Goal: Transaction & Acquisition: Book appointment/travel/reservation

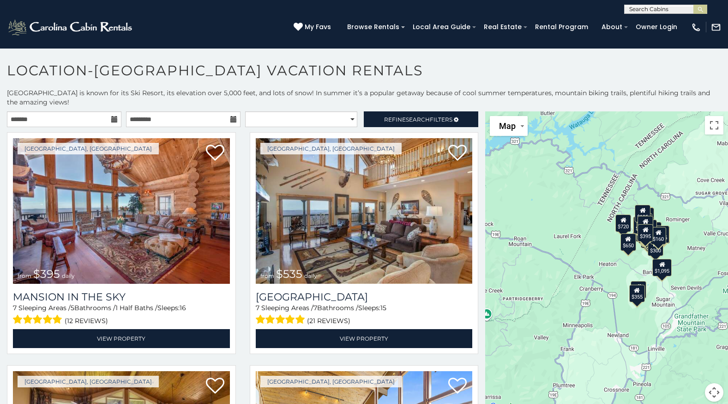
click at [111, 121] on icon at bounding box center [114, 119] width 6 height 6
click at [111, 119] on icon at bounding box center [114, 119] width 6 height 6
click at [73, 112] on input "text" at bounding box center [64, 119] width 115 height 16
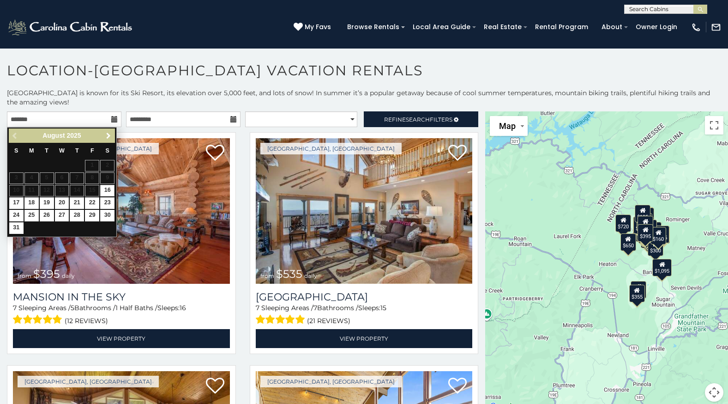
click at [109, 139] on link "Next" at bounding box center [109, 136] width 12 height 12
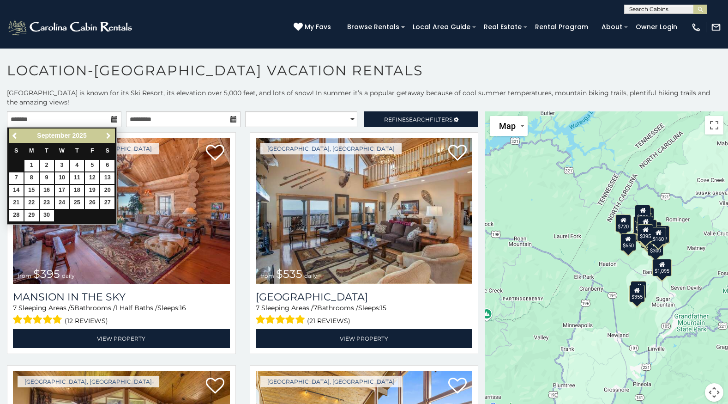
click at [109, 139] on link "Next" at bounding box center [109, 136] width 12 height 12
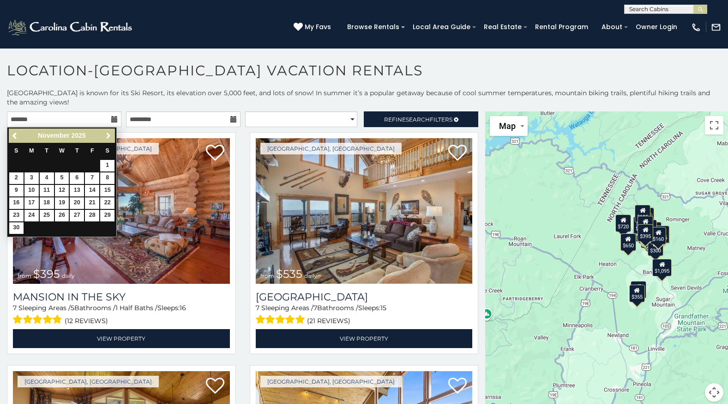
click at [109, 139] on link "Next" at bounding box center [109, 136] width 12 height 12
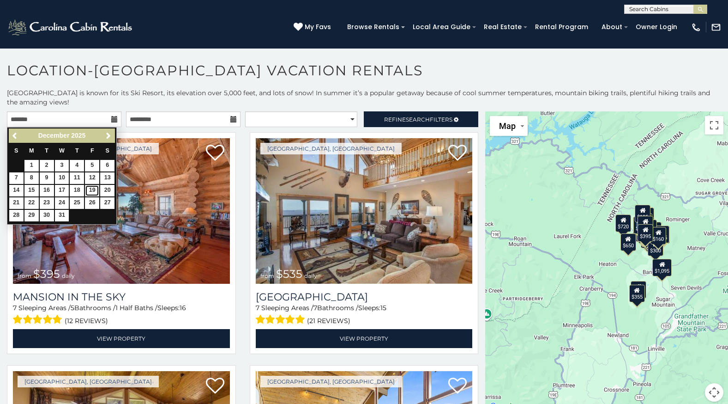
click at [93, 194] on link "19" at bounding box center [92, 191] width 14 height 12
type input "**********"
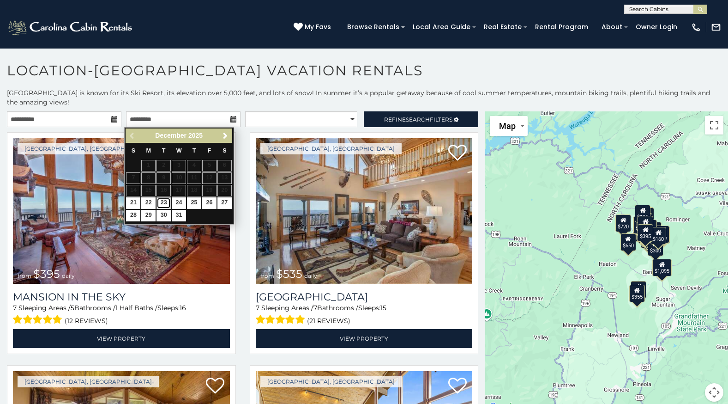
click at [165, 201] on link "23" at bounding box center [164, 203] width 14 height 12
type input "**********"
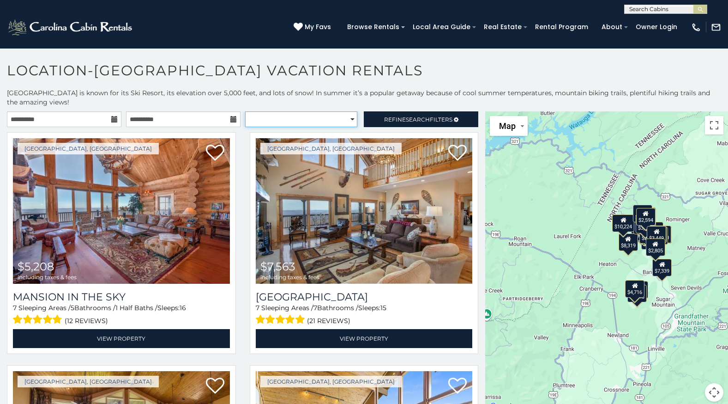
click at [346, 117] on select "**********" at bounding box center [301, 119] width 113 height 16
click at [406, 117] on span "Search" at bounding box center [418, 119] width 24 height 7
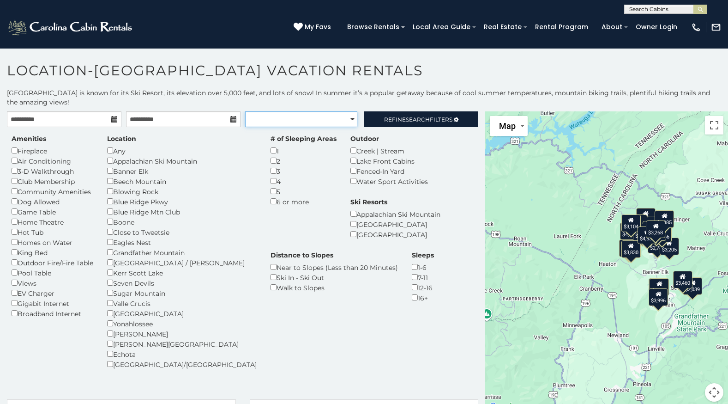
click at [332, 115] on select "**********" at bounding box center [301, 119] width 113 height 16
select select "*********"
click at [245, 111] on select "**********" at bounding box center [301, 119] width 113 height 16
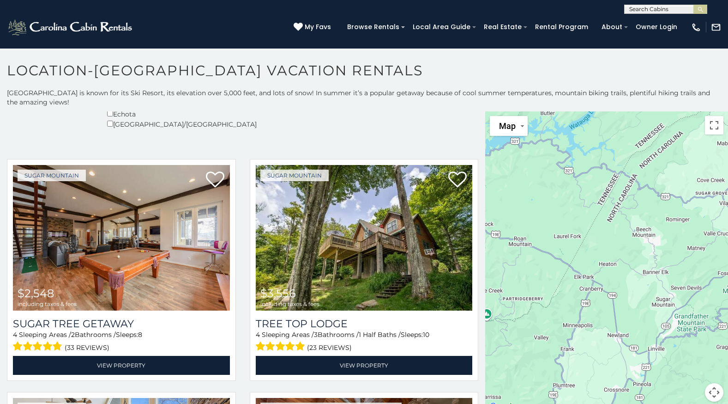
scroll to position [308, 0]
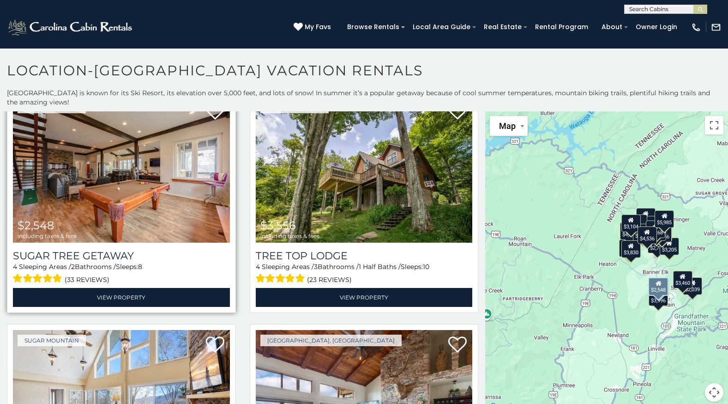
click at [160, 190] on img at bounding box center [121, 169] width 217 height 145
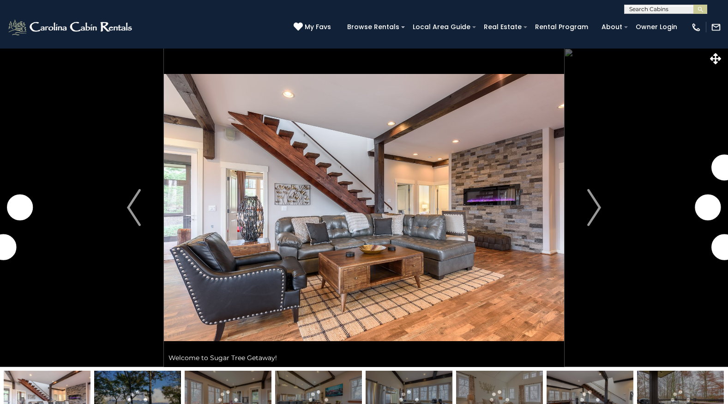
click at [594, 199] on img "Next" at bounding box center [594, 207] width 14 height 37
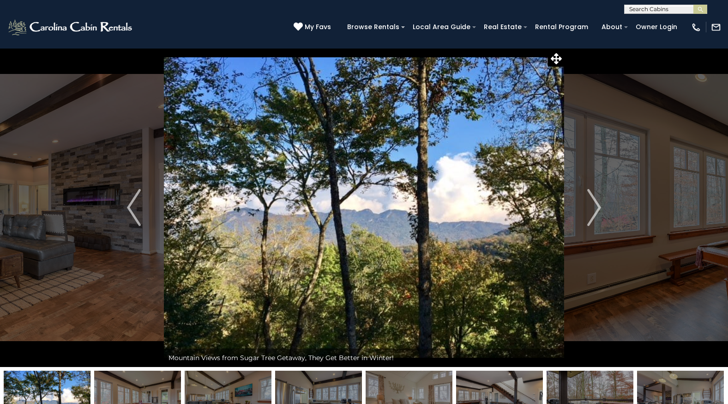
click at [594, 199] on img "Next" at bounding box center [594, 207] width 14 height 37
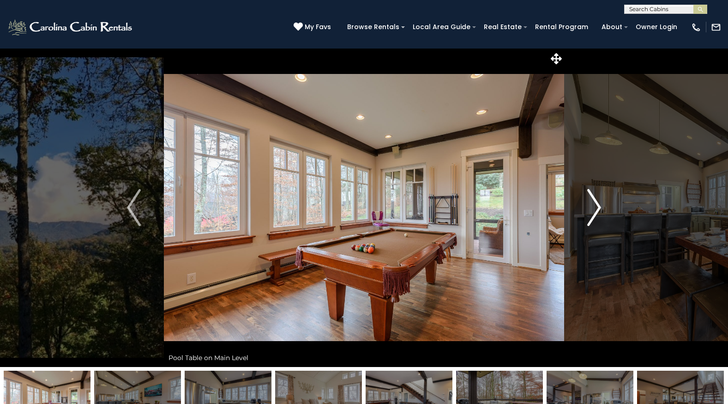
drag, startPoint x: 0, startPoint y: 0, endPoint x: 585, endPoint y: 190, distance: 615.3
click at [585, 190] on button "Next" at bounding box center [594, 207] width 60 height 319
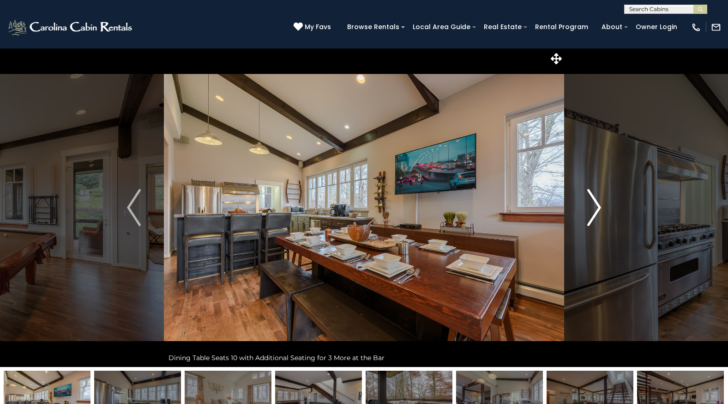
click at [593, 204] on img "Next" at bounding box center [594, 207] width 14 height 37
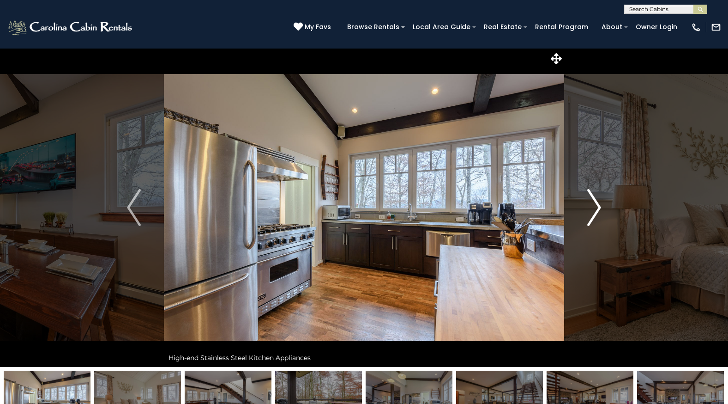
click at [593, 204] on img "Next" at bounding box center [594, 207] width 14 height 37
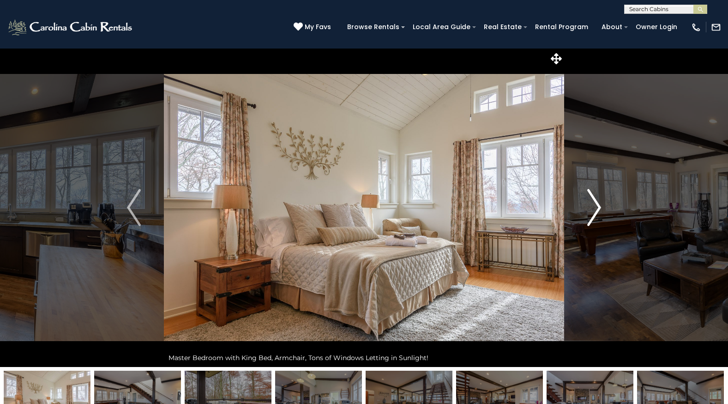
click at [593, 204] on img "Next" at bounding box center [594, 207] width 14 height 37
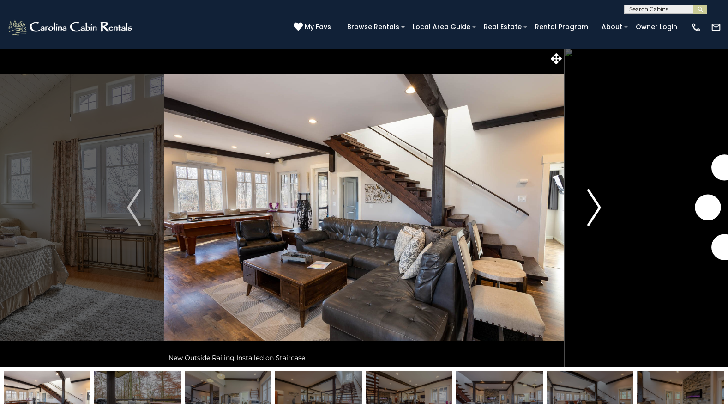
click at [593, 204] on img "Next" at bounding box center [594, 207] width 14 height 37
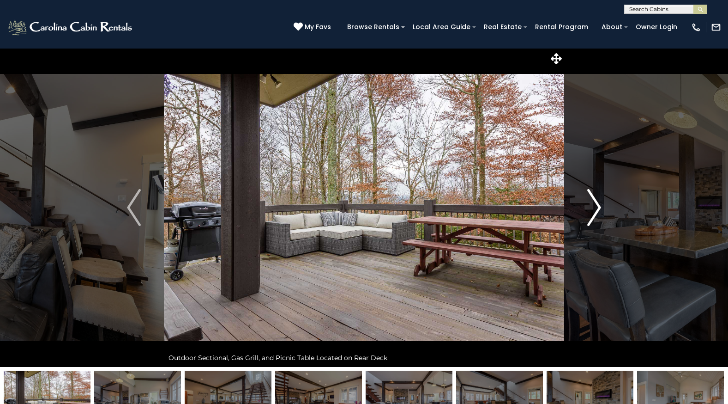
click at [593, 204] on img "Next" at bounding box center [594, 207] width 14 height 37
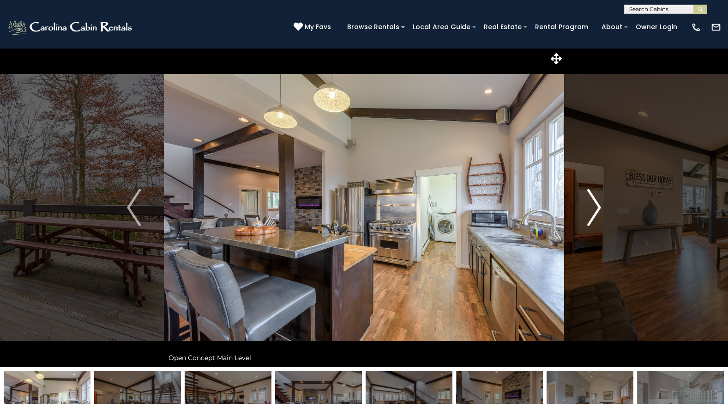
click at [593, 204] on img "Next" at bounding box center [594, 207] width 14 height 37
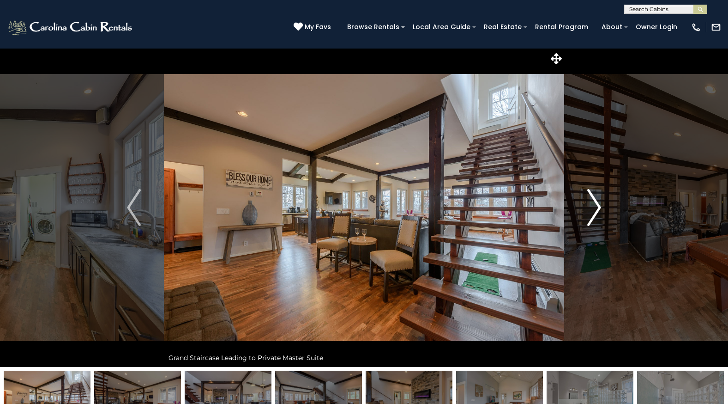
click at [593, 204] on img "Next" at bounding box center [594, 207] width 14 height 37
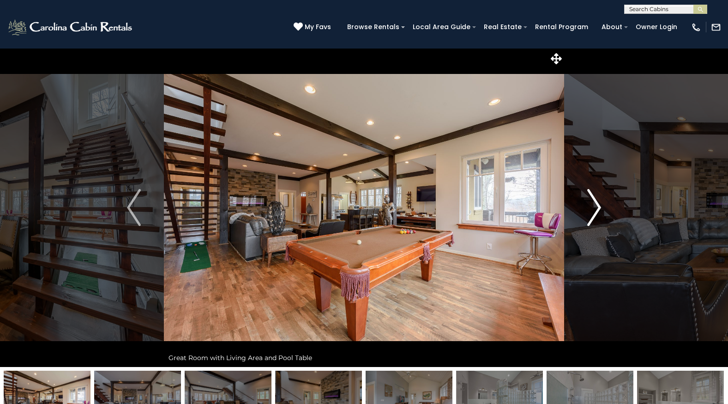
click at [593, 204] on img "Next" at bounding box center [594, 207] width 14 height 37
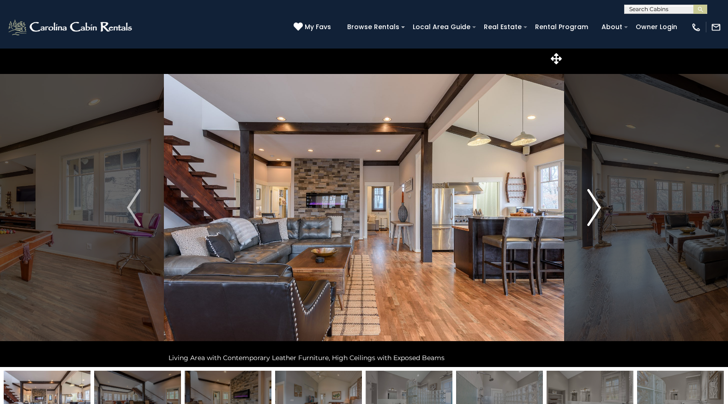
click at [593, 204] on img "Next" at bounding box center [594, 207] width 14 height 37
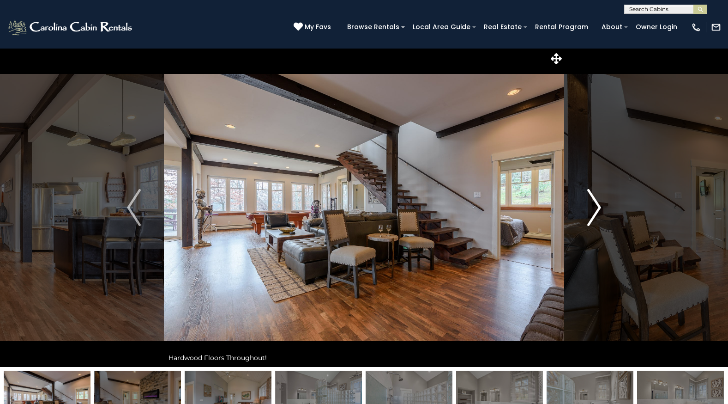
click at [593, 204] on img "Next" at bounding box center [594, 207] width 14 height 37
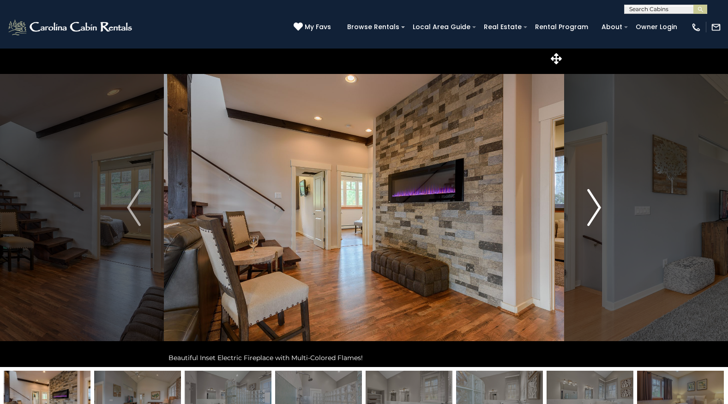
click at [593, 204] on img "Next" at bounding box center [594, 207] width 14 height 37
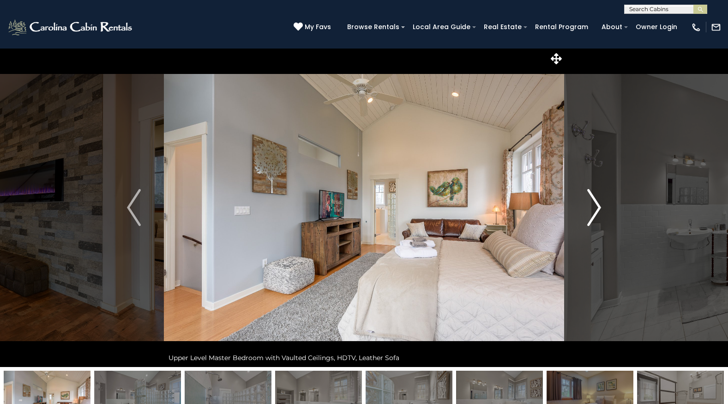
click at [593, 204] on img "Next" at bounding box center [594, 207] width 14 height 37
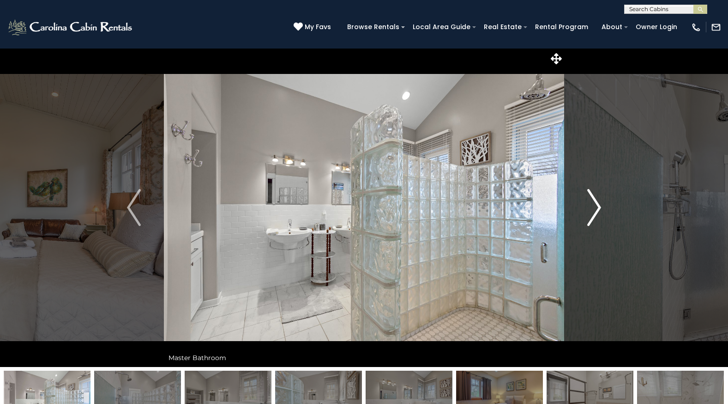
click at [593, 204] on img "Next" at bounding box center [594, 207] width 14 height 37
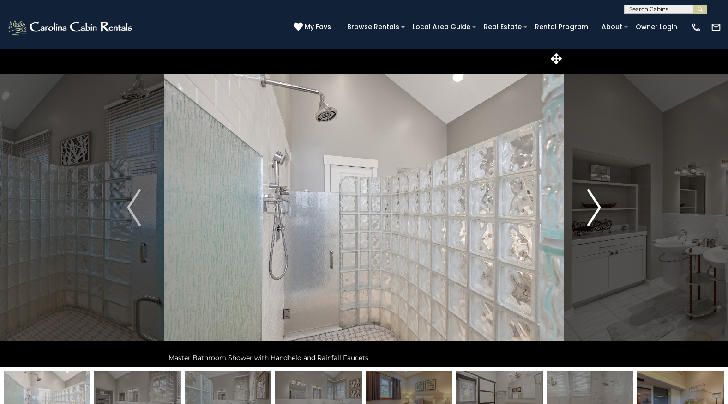
click at [593, 204] on img "Next" at bounding box center [594, 207] width 14 height 37
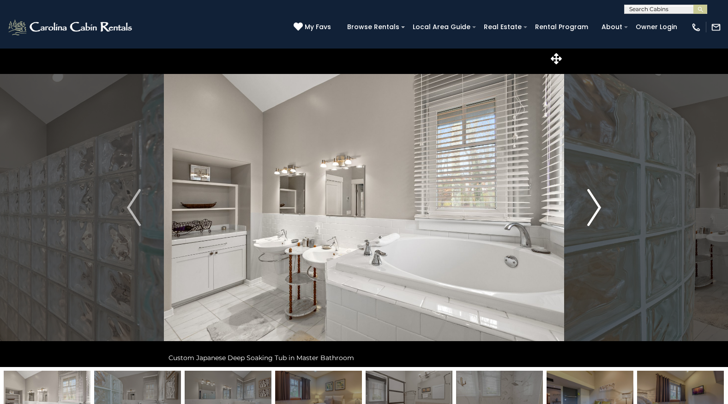
click at [593, 204] on img "Next" at bounding box center [594, 207] width 14 height 37
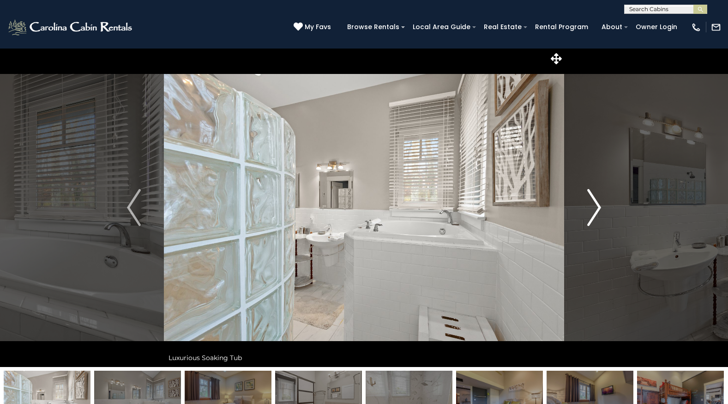
click at [593, 204] on img "Next" at bounding box center [594, 207] width 14 height 37
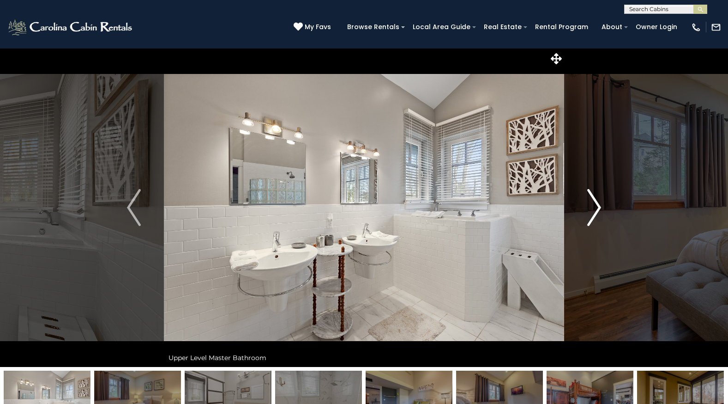
click at [593, 204] on img "Next" at bounding box center [594, 207] width 14 height 37
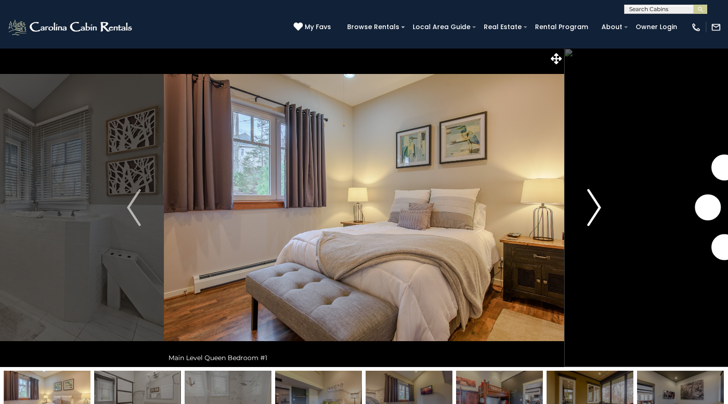
click at [593, 204] on img "Next" at bounding box center [594, 207] width 14 height 37
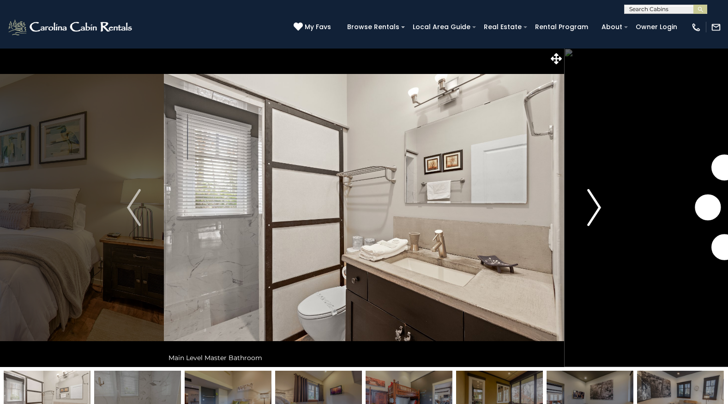
click at [593, 204] on img "Next" at bounding box center [594, 207] width 14 height 37
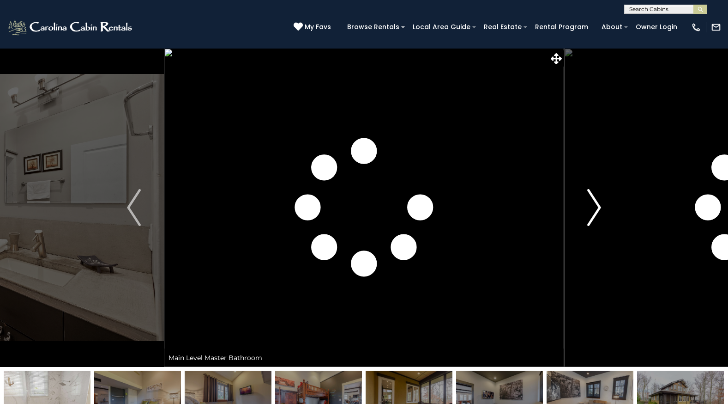
click at [593, 204] on img "Next" at bounding box center [594, 207] width 14 height 37
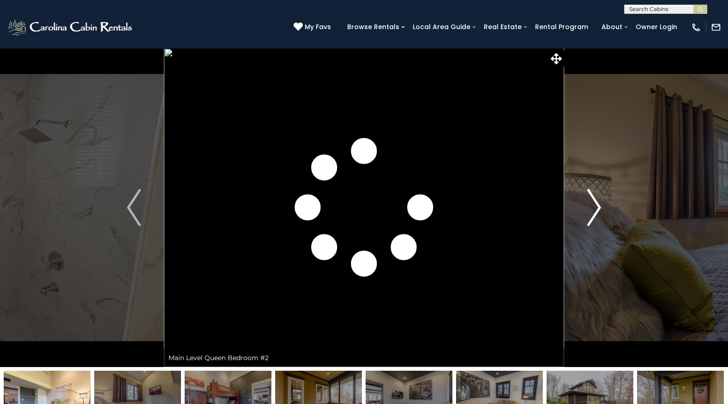
click at [593, 204] on img "Next" at bounding box center [594, 207] width 14 height 37
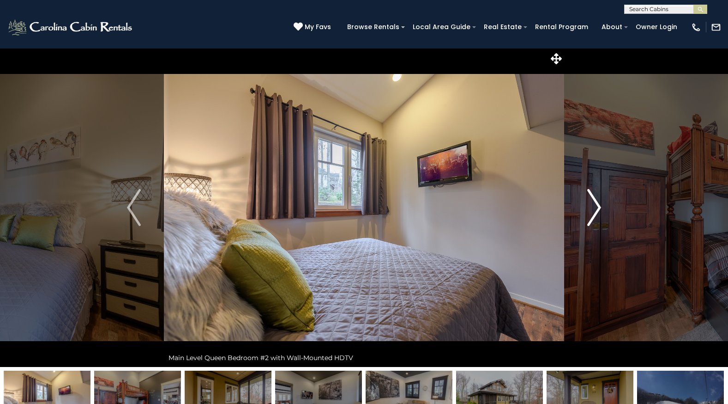
click at [593, 204] on img "Next" at bounding box center [594, 207] width 14 height 37
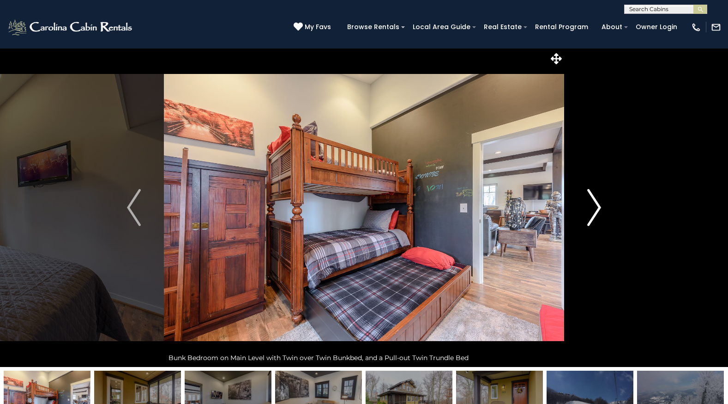
click at [593, 204] on img "Next" at bounding box center [594, 207] width 14 height 37
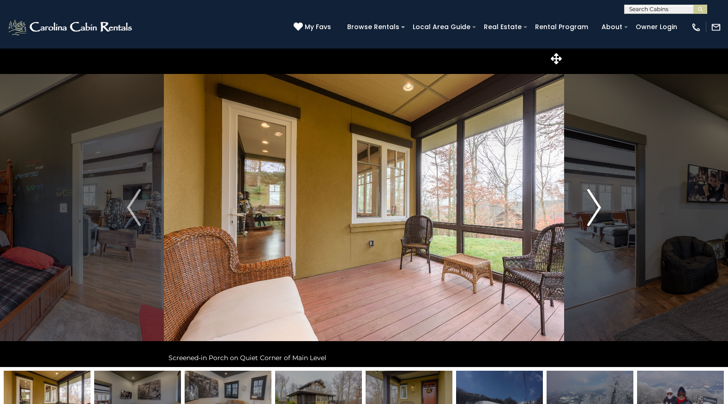
click at [593, 204] on img "Next" at bounding box center [594, 207] width 14 height 37
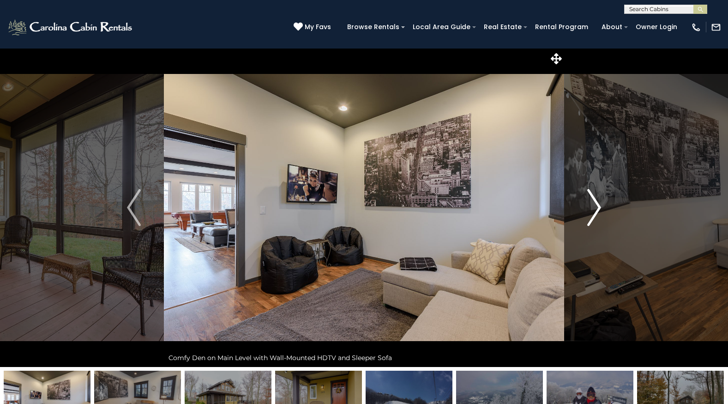
click at [593, 204] on img "Next" at bounding box center [594, 207] width 14 height 37
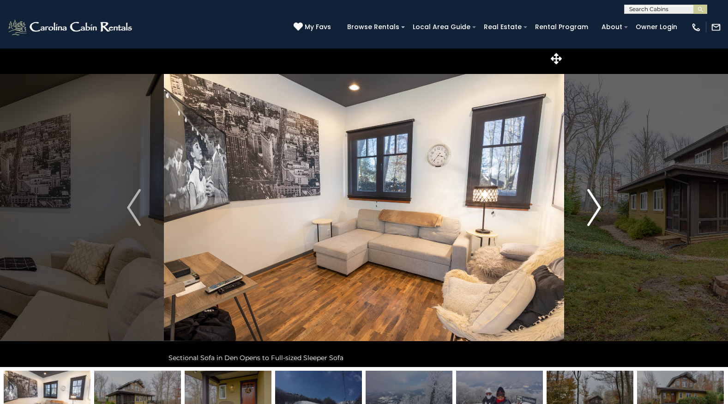
click at [593, 204] on img "Next" at bounding box center [594, 207] width 14 height 37
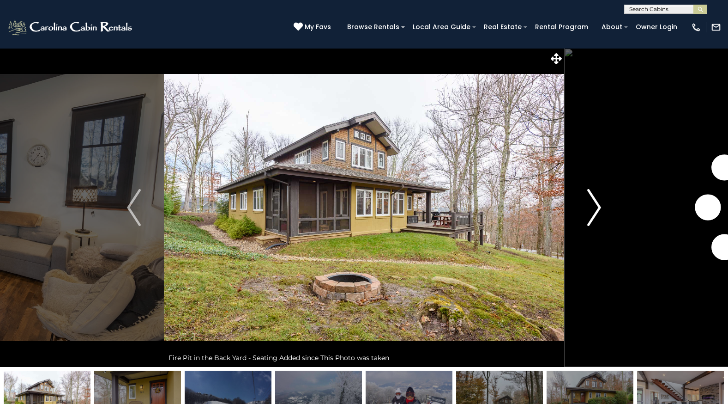
click at [593, 204] on img "Next" at bounding box center [594, 207] width 14 height 37
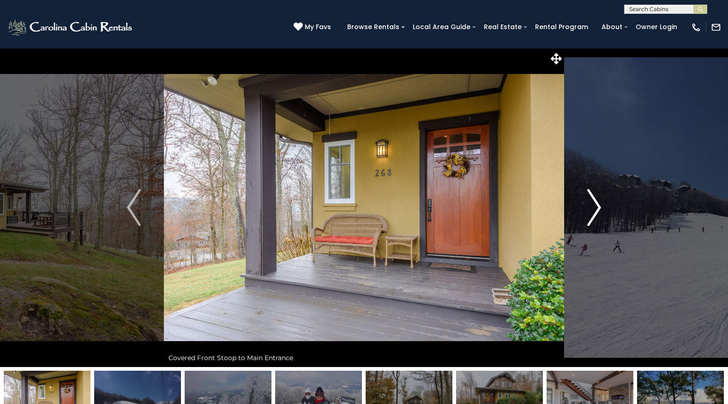
click at [593, 204] on img "Next" at bounding box center [594, 207] width 14 height 37
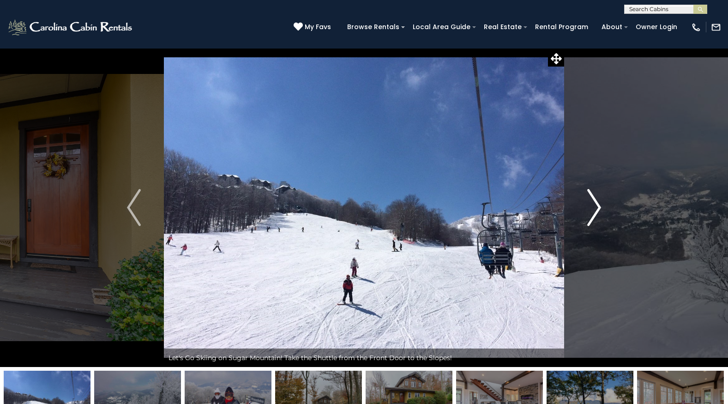
click at [593, 204] on img "Next" at bounding box center [594, 207] width 14 height 37
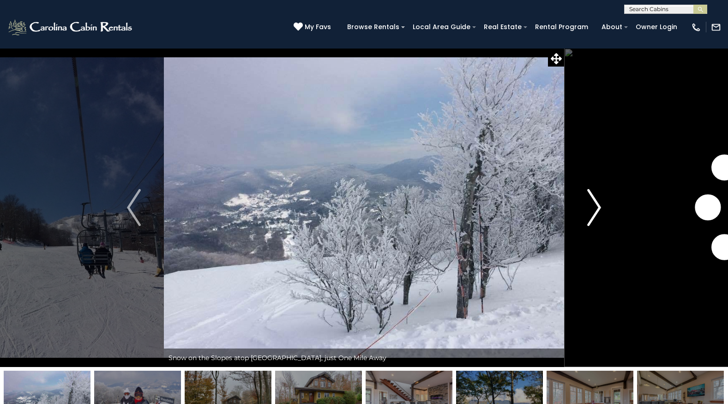
click at [593, 204] on img "Next" at bounding box center [594, 207] width 14 height 37
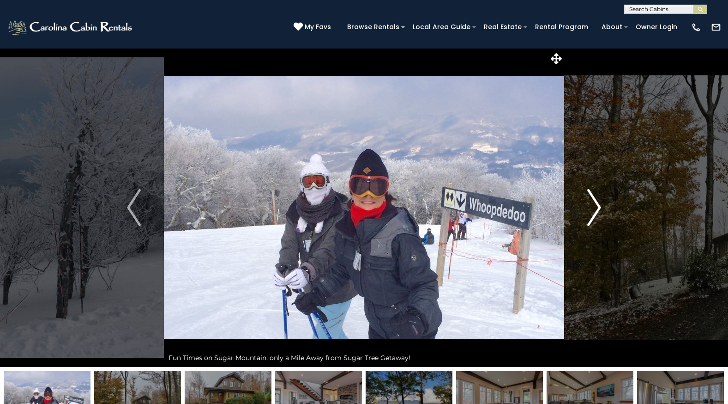
click at [593, 204] on img "Next" at bounding box center [594, 207] width 14 height 37
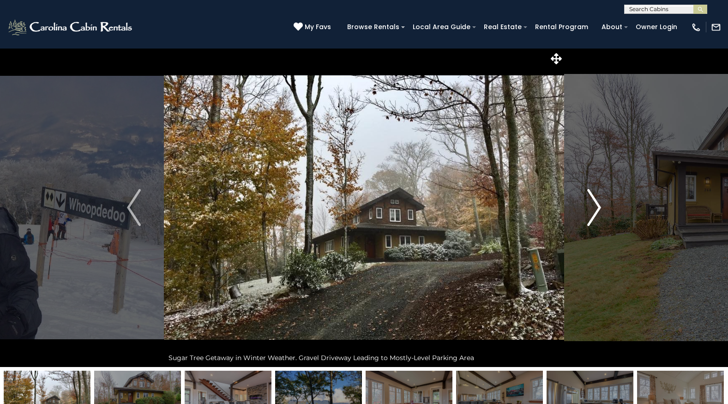
click at [592, 193] on img "Next" at bounding box center [594, 207] width 14 height 37
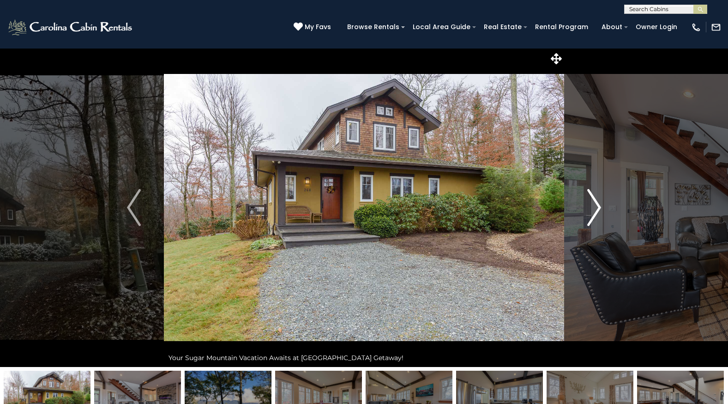
click at [592, 193] on img "Next" at bounding box center [594, 207] width 14 height 37
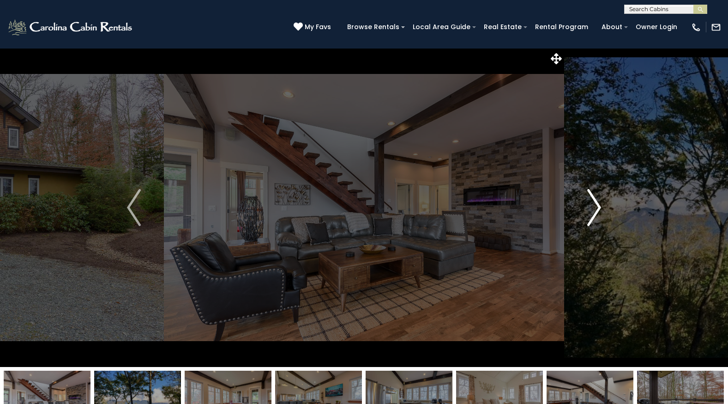
click at [592, 193] on img "Next" at bounding box center [594, 207] width 14 height 37
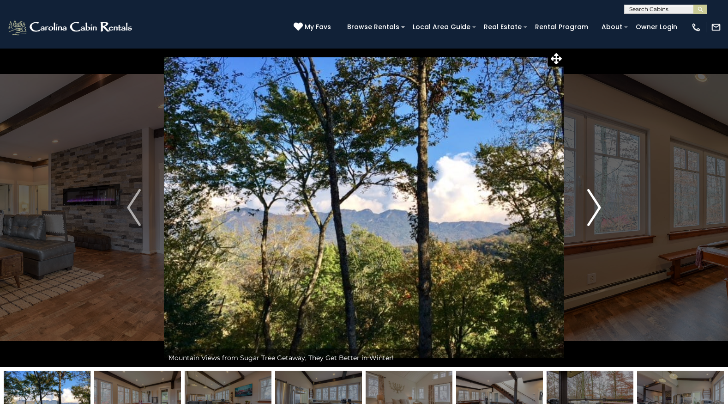
click at [592, 193] on img "Next" at bounding box center [594, 207] width 14 height 37
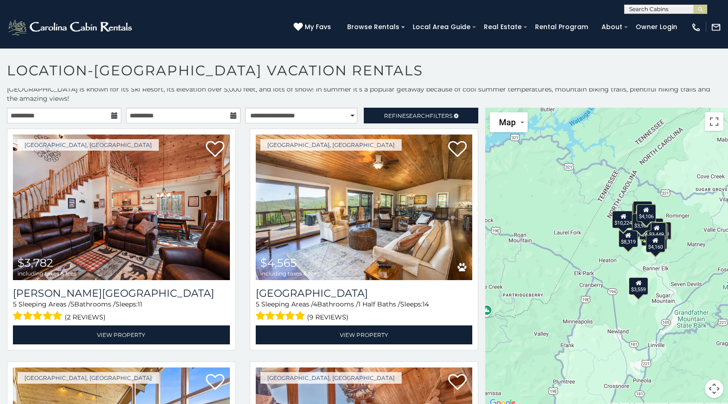
scroll to position [5, 0]
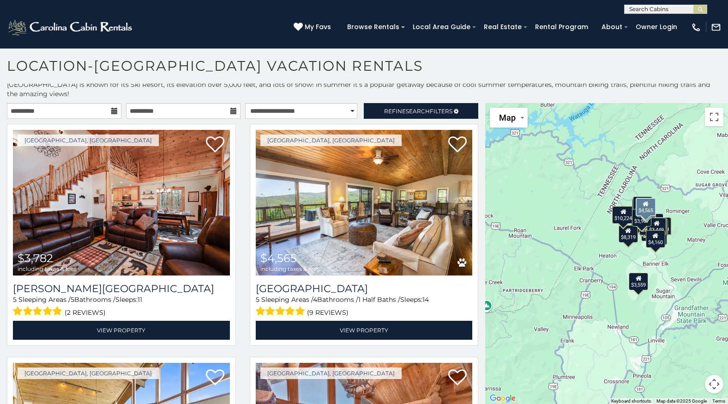
click at [476, 127] on div "Beech Mountain, NC $4,565 including taxes & fees Beech Mountain Vista 5 Sleepin…" at bounding box center [364, 237] width 243 height 227
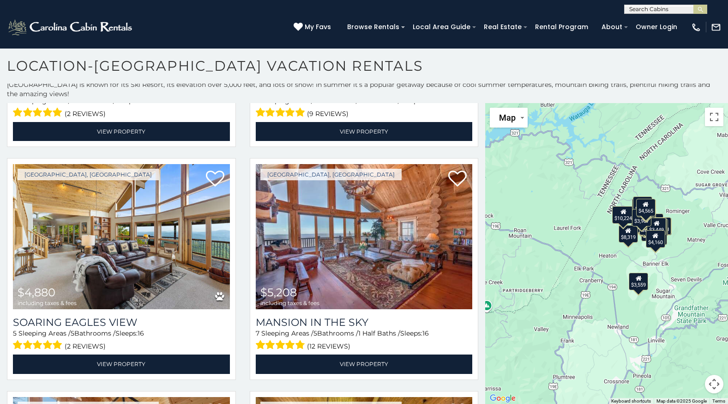
scroll to position [0, 0]
